Goal: Navigation & Orientation: Find specific page/section

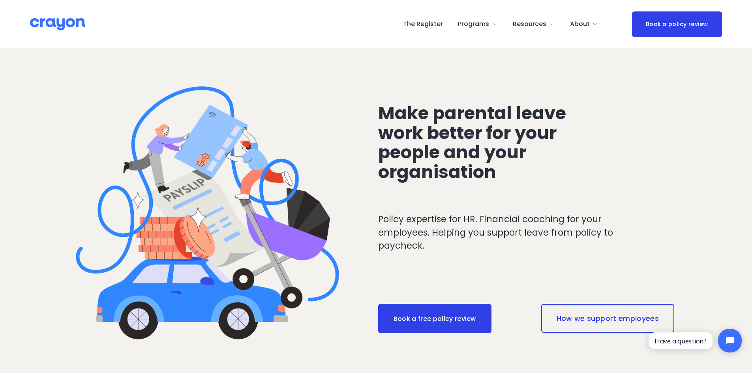
click at [0, 0] on span "Employer hub" at bounding box center [0, 0] width 0 height 0
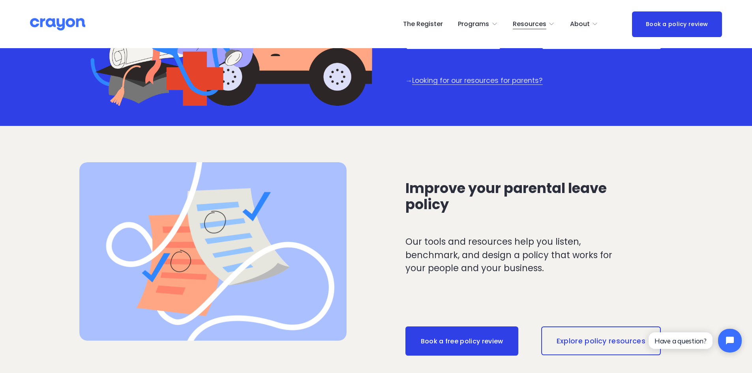
scroll to position [79, 0]
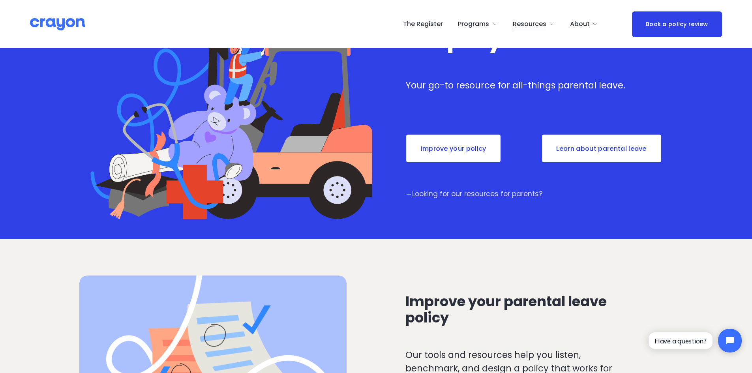
click at [426, 21] on link "The Register" at bounding box center [423, 24] width 40 height 13
